Goal: Information Seeking & Learning: Learn about a topic

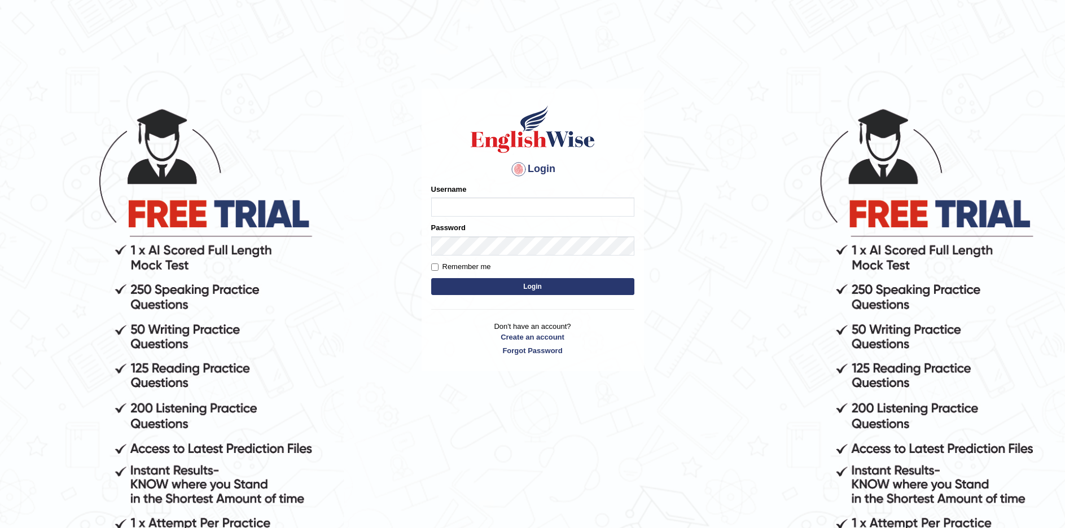
type input "sprajapati"
click at [529, 291] on button "Login" at bounding box center [532, 286] width 203 height 17
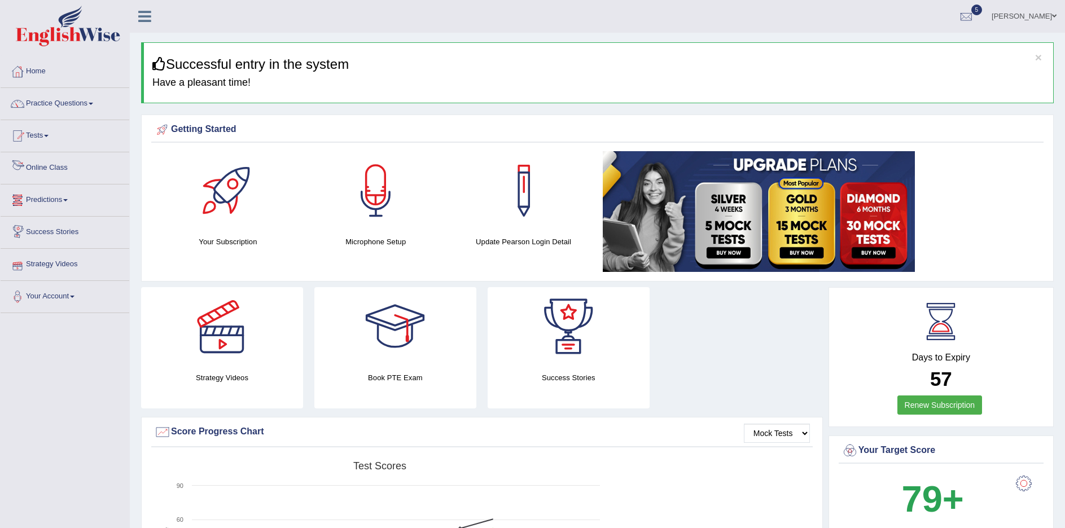
click at [49, 167] on link "Online Class" at bounding box center [65, 166] width 129 height 28
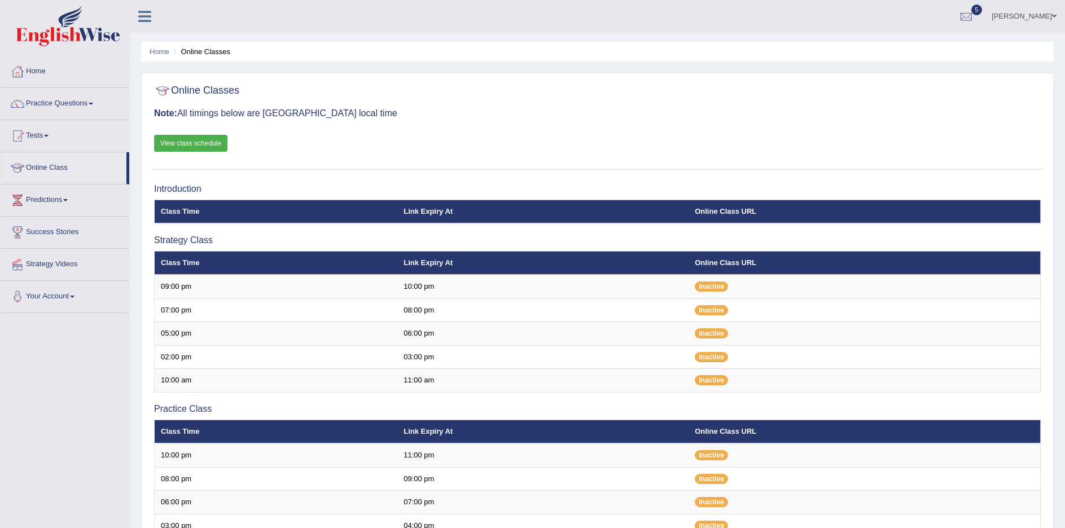
click at [204, 142] on link "View class schedule" at bounding box center [190, 143] width 73 height 17
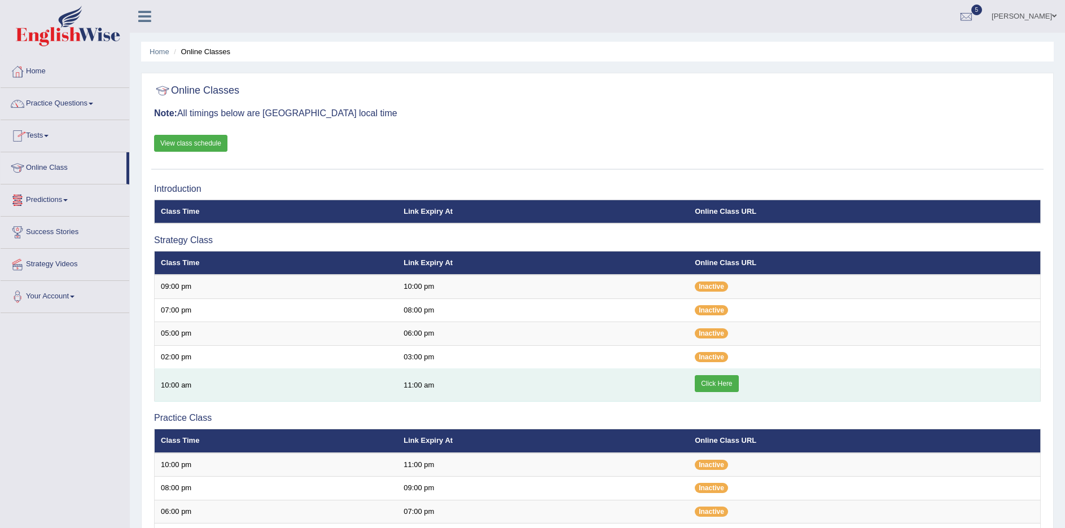
click at [730, 390] on link "Click Here" at bounding box center [716, 383] width 43 height 17
click at [717, 385] on link "Click Here" at bounding box center [716, 383] width 43 height 17
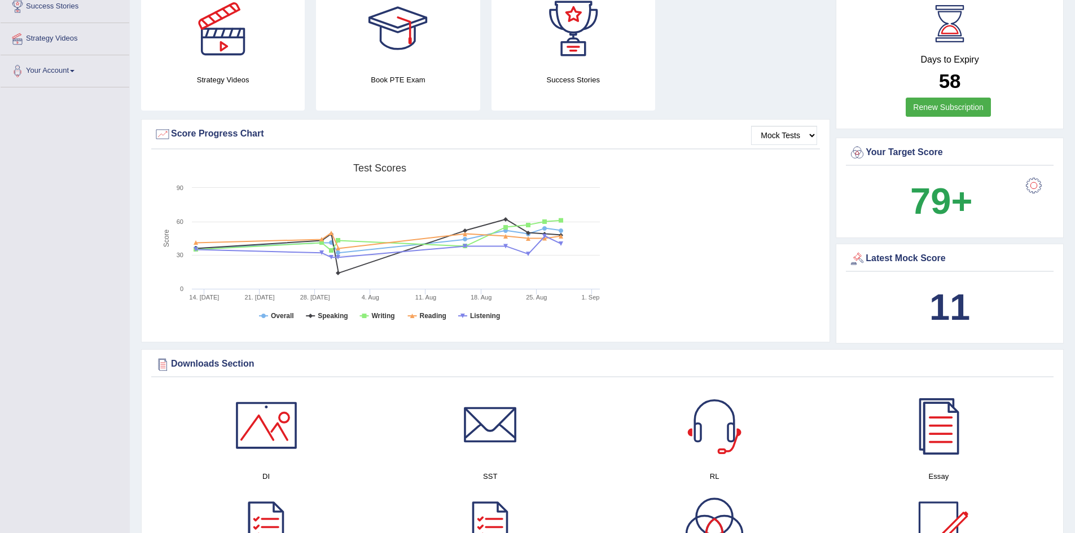
scroll to position [226, 0]
